Goal: Task Accomplishment & Management: Use online tool/utility

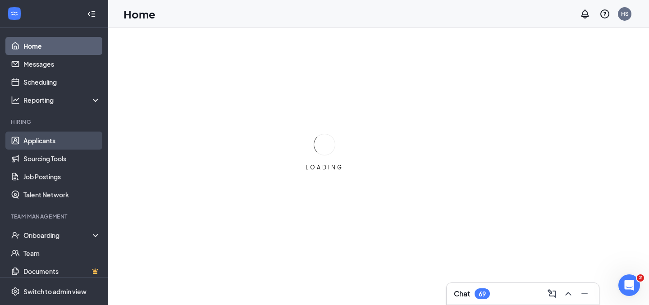
click at [55, 140] on link "Applicants" at bounding box center [61, 141] width 77 height 18
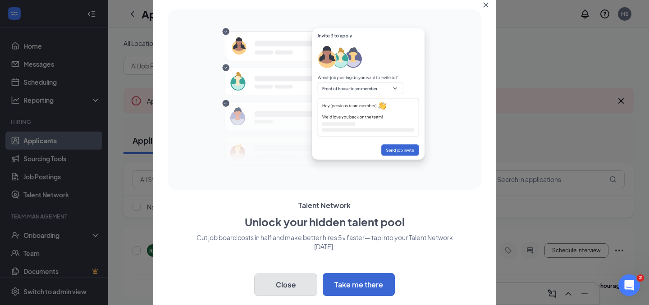
click at [284, 288] on button "Close" at bounding box center [285, 285] width 63 height 23
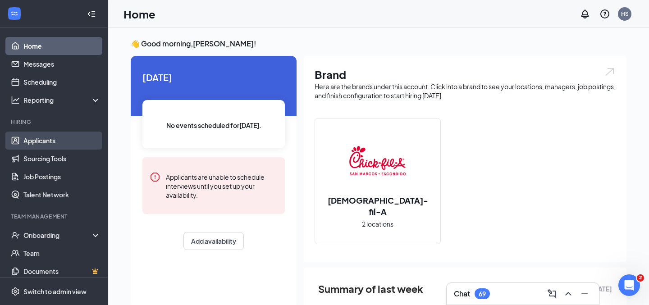
click at [60, 140] on link "Applicants" at bounding box center [61, 141] width 77 height 18
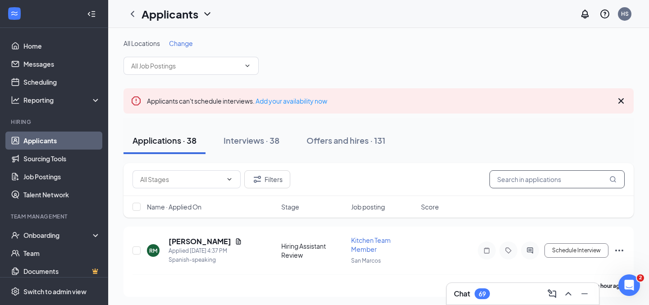
click at [510, 179] on input "text" at bounding box center [557, 179] width 135 height 18
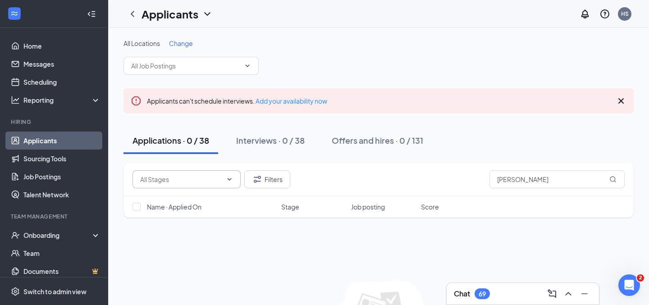
click at [232, 178] on icon "ChevronDown" at bounding box center [229, 179] width 7 height 7
click at [232, 178] on icon "ChevronUp" at bounding box center [229, 179] width 7 height 7
click at [263, 179] on button "Filters" at bounding box center [267, 179] width 46 height 18
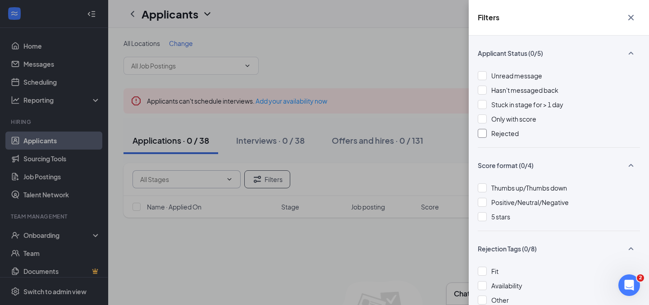
click at [484, 136] on div at bounding box center [482, 133] width 9 height 9
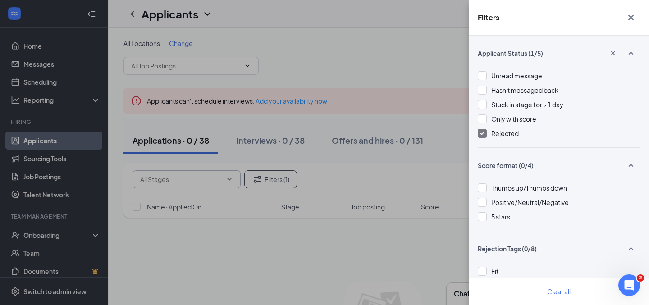
click at [484, 136] on div at bounding box center [482, 133] width 9 height 9
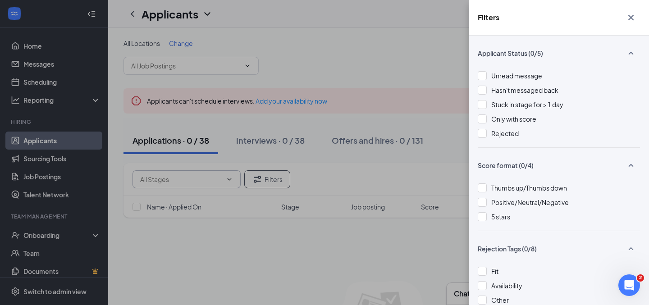
click at [630, 18] on icon "Cross" at bounding box center [630, 17] width 5 height 5
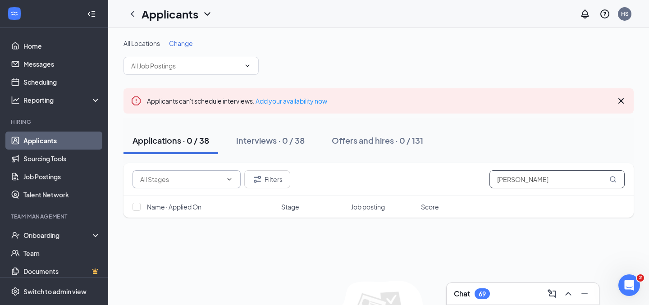
drag, startPoint x: 558, startPoint y: 182, endPoint x: 476, endPoint y: 182, distance: 82.5
click at [476, 182] on div "Filters jeremiah aguilar" at bounding box center [379, 179] width 492 height 18
type input "allison morales"
click at [226, 179] on icon "ChevronDown" at bounding box center [229, 179] width 7 height 7
click at [215, 200] on div "Hiring Assistant Review (38)" at bounding box center [179, 201] width 79 height 10
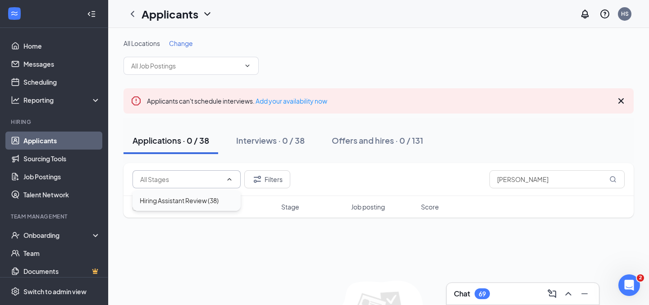
type input "Hiring Assistant Review (38)"
click at [229, 177] on icon "ChevronDown" at bounding box center [229, 179] width 7 height 7
click at [217, 179] on icon "Cross" at bounding box center [220, 179] width 7 height 7
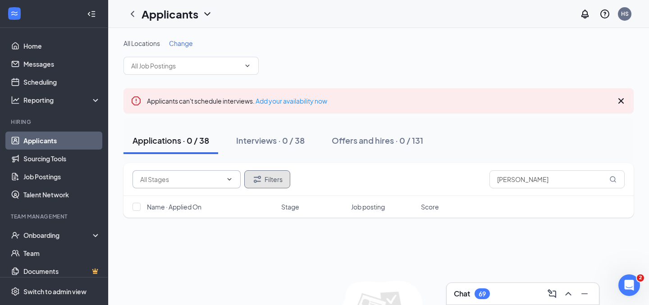
click at [274, 179] on button "Filters" at bounding box center [267, 179] width 46 height 18
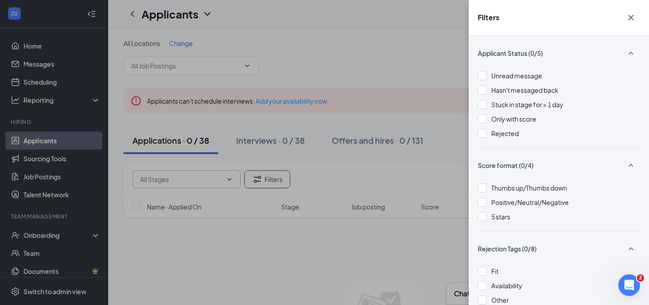
click at [633, 16] on icon "Cross" at bounding box center [630, 17] width 5 height 5
